Goal: Information Seeking & Learning: Find specific fact

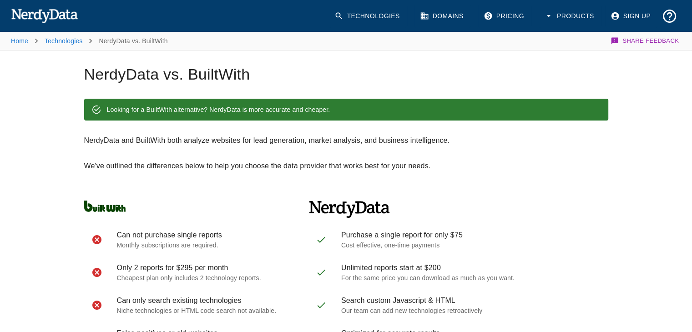
click at [73, 10] on img at bounding box center [44, 15] width 67 height 18
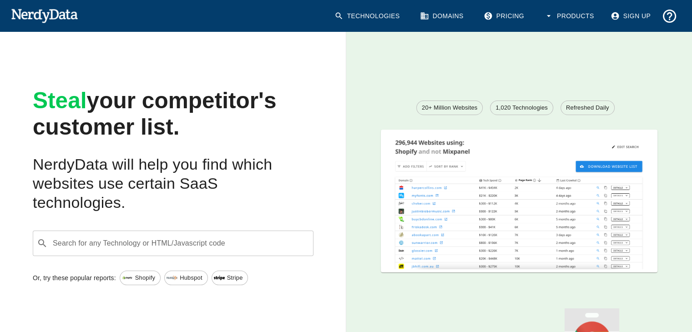
click at [118, 251] on input "Search for any Technology or HTML/Javascript code" at bounding box center [180, 243] width 258 height 17
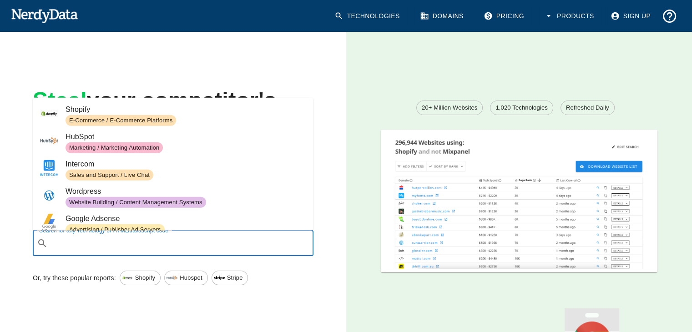
paste input "[URL][DOMAIN_NAME]"
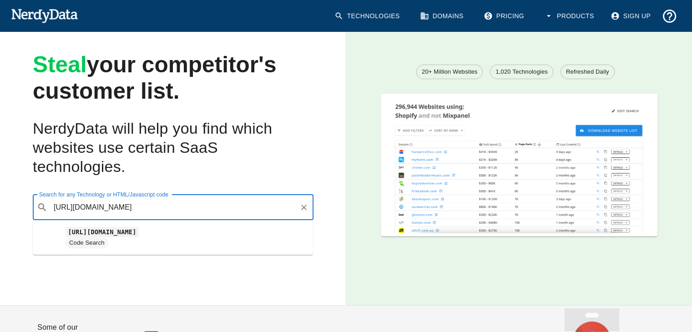
scroll to position [36, 0]
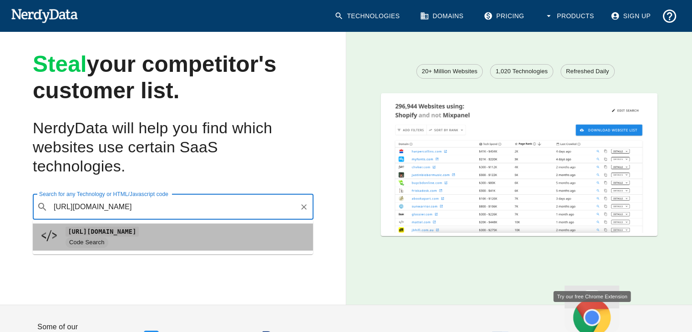
click at [106, 241] on span "Code Search" at bounding box center [86, 242] width 43 height 9
type input "[URL][DOMAIN_NAME]"
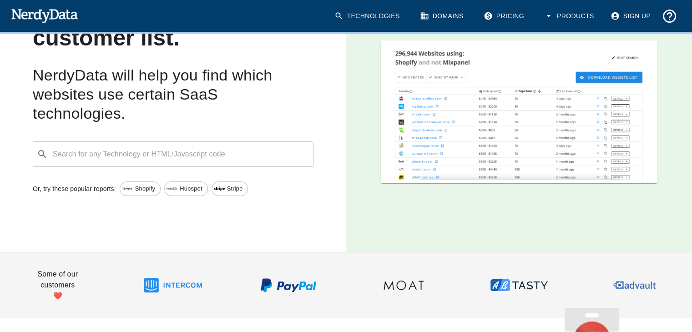
scroll to position [90, 0]
